Goal: Find contact information: Find contact information

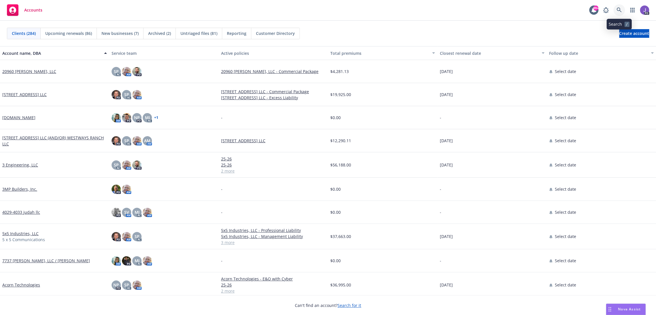
click at [620, 10] on icon at bounding box center [618, 9] width 5 height 5
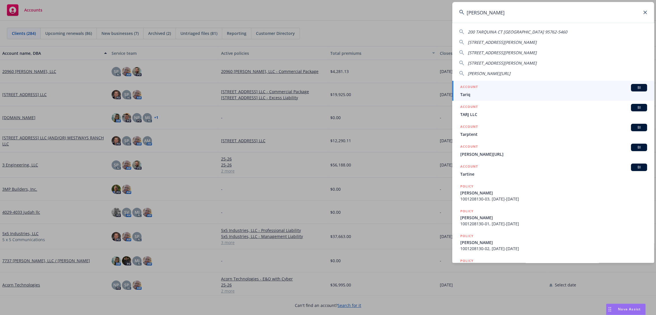
type input "tardio"
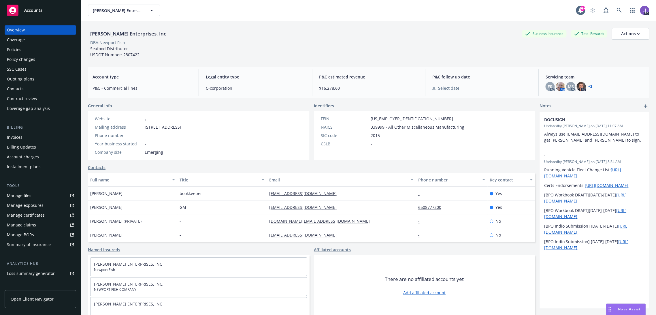
click at [28, 76] on div "Quoting plans" at bounding box center [20, 78] width 27 height 9
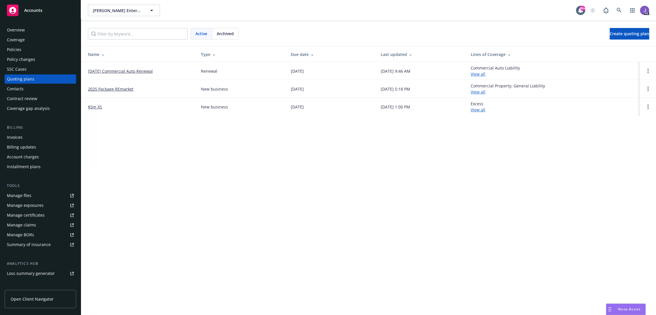
click at [126, 71] on link "06/06/25 Commercial Auto Renewal" at bounding box center [120, 71] width 65 height 6
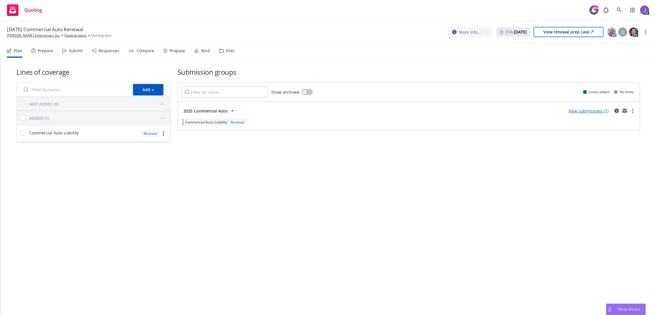
click at [562, 35] on div "View renewal prep case" at bounding box center [568, 32] width 50 height 9
click at [20, 37] on link "[PERSON_NAME] Enterprises, Inc" at bounding box center [33, 35] width 53 height 5
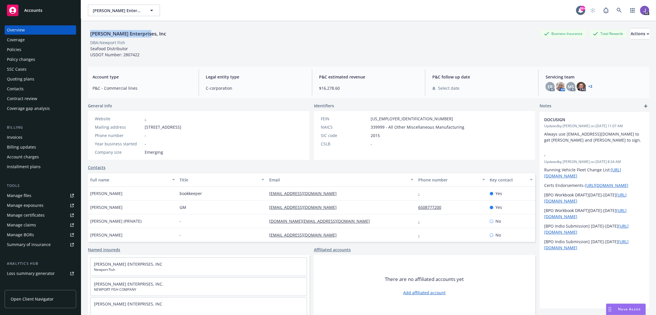
drag, startPoint x: 104, startPoint y: 33, endPoint x: 145, endPoint y: 34, distance: 40.9
click at [145, 34] on div "[PERSON_NAME] Enterprises, Inc" at bounding box center [128, 33] width 80 height 7
copy div "[PERSON_NAME] Enterprises, Inc"
click at [613, 6] on link at bounding box center [619, 11] width 12 height 12
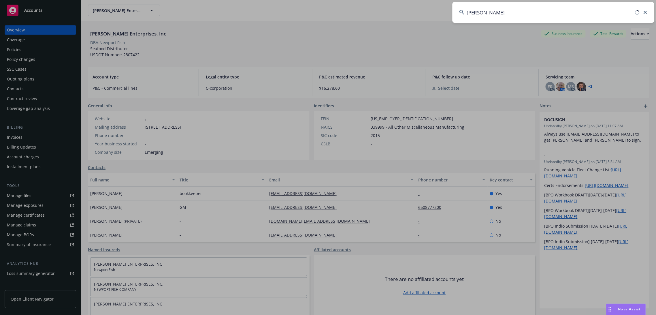
type input "[PERSON_NAME]"
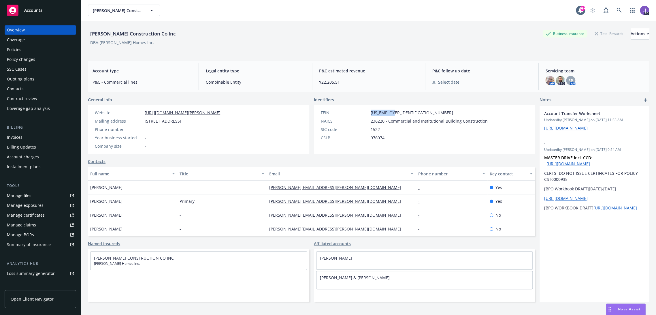
drag, startPoint x: 396, startPoint y: 112, endPoint x: 366, endPoint y: 113, distance: 30.3
click at [366, 113] on div "FEIN [US_EMPLOYER_IDENTIFICATION_NUMBER]" at bounding box center [403, 112] width 171 height 6
copy div "[US_EMPLOYER_IDENTIFICATION_NUMBER]"
click at [401, 109] on div "FEIN [US_EMPLOYER_IDENTIFICATION_NUMBER] NAICS 236220 - Commercial and Institut…" at bounding box center [404, 129] width 181 height 49
drag, startPoint x: 394, startPoint y: 111, endPoint x: 368, endPoint y: 111, distance: 25.9
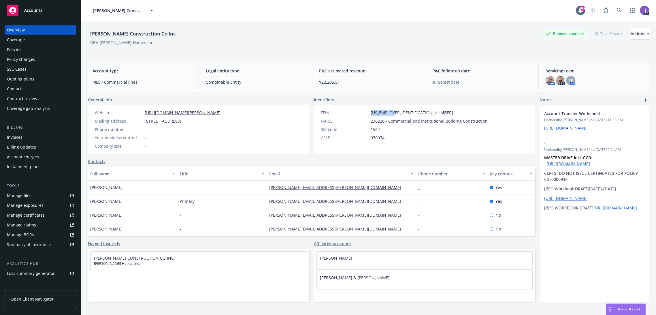
click at [368, 111] on div "FEIN [US_EMPLOYER_IDENTIFICATION_NUMBER]" at bounding box center [403, 112] width 171 height 6
copy span "[US_EMPLOYER_IDENTIFICATION_NUMBER]"
click at [272, 35] on div "[PERSON_NAME] Construction Co Inc Business Insurance Total Rewards Actions" at bounding box center [368, 34] width 561 height 12
click at [257, 29] on div "[PERSON_NAME] Construction Co Inc Business Insurance Total Rewards Actions" at bounding box center [368, 34] width 561 height 12
click at [616, 12] on icon at bounding box center [618, 10] width 5 height 5
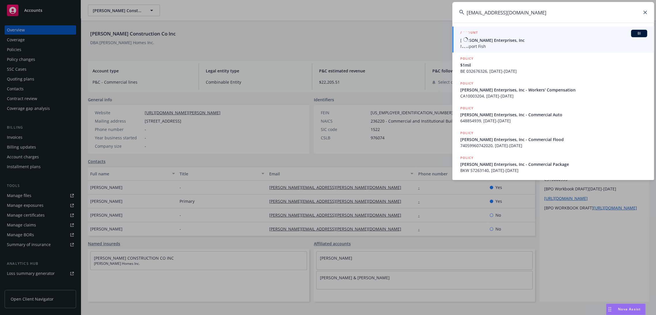
type input "[EMAIL_ADDRESS][DOMAIN_NAME]"
click at [512, 44] on span "Newport Fish" at bounding box center [553, 46] width 187 height 6
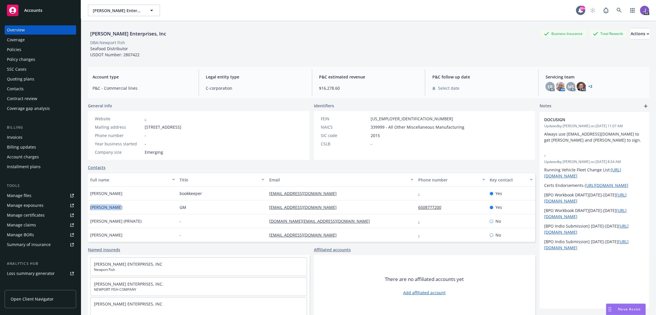
drag, startPoint x: 100, startPoint y: 207, endPoint x: 90, endPoint y: 206, distance: 9.8
click at [90, 207] on div "[PERSON_NAME]" at bounding box center [132, 207] width 89 height 14
copy span "[PERSON_NAME]"
click at [133, 33] on div "[PERSON_NAME] Enterprises, Inc" at bounding box center [128, 33] width 80 height 7
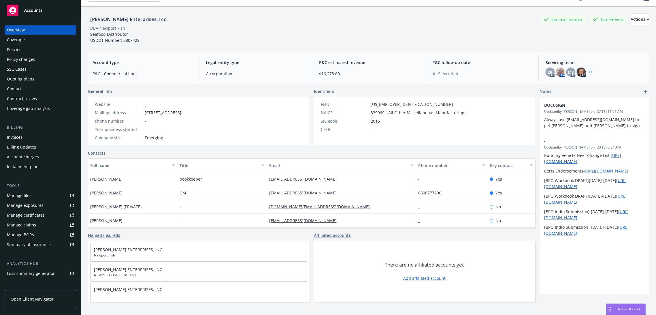
scroll to position [21, 0]
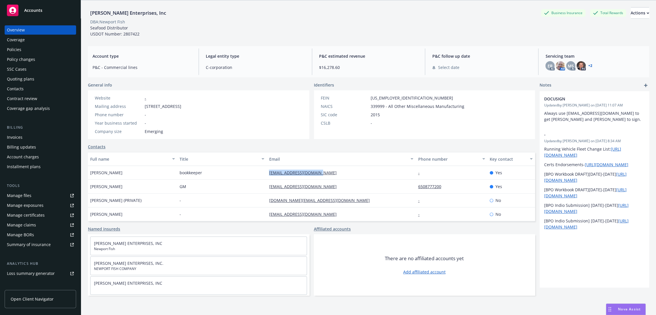
drag, startPoint x: 322, startPoint y: 170, endPoint x: 266, endPoint y: 175, distance: 56.1
click at [267, 175] on div "[EMAIL_ADDRESS][DOMAIN_NAME]" at bounding box center [341, 173] width 149 height 14
copy link "[EMAIL_ADDRESS][DOMAIN_NAME]"
drag, startPoint x: 115, startPoint y: 186, endPoint x: 89, endPoint y: 188, distance: 26.6
click at [89, 188] on div "[PERSON_NAME]" at bounding box center [132, 187] width 89 height 14
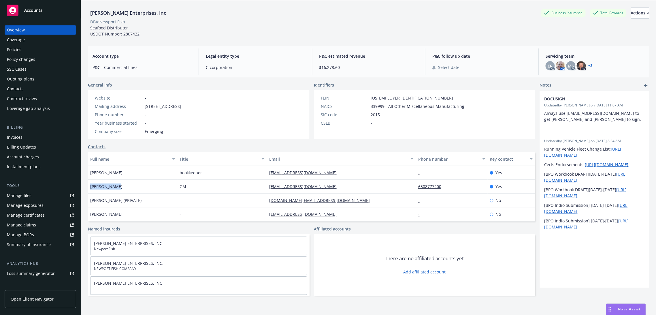
copy span "[PERSON_NAME]"
click at [265, 19] on div "DBA: Newport Fish" at bounding box center [368, 22] width 561 height 6
click at [315, 22] on div "DBA: Newport Fish" at bounding box center [368, 22] width 561 height 6
click at [199, 15] on div "[PERSON_NAME] Enterprises, Inc Business Insurance Total Rewards Actions" at bounding box center [368, 13] width 561 height 12
